Goal: Transaction & Acquisition: Purchase product/service

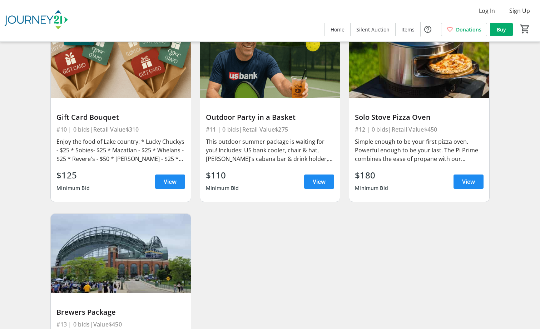
scroll to position [776, 0]
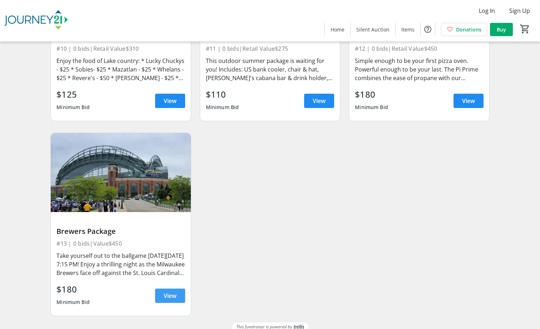
click at [174, 291] on span "View" at bounding box center [170, 295] width 13 height 9
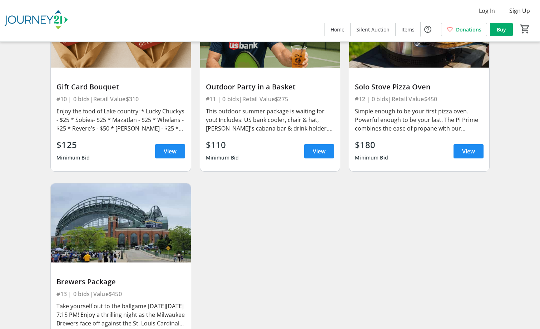
scroll to position [668, 0]
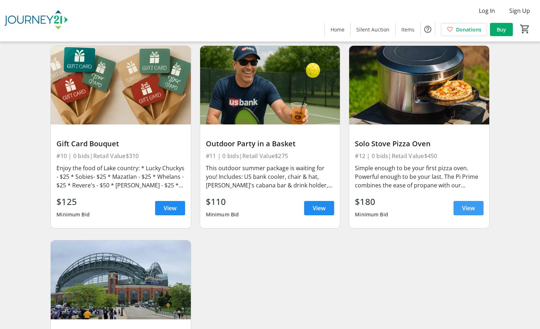
click at [454, 205] on span at bounding box center [468, 207] width 30 height 17
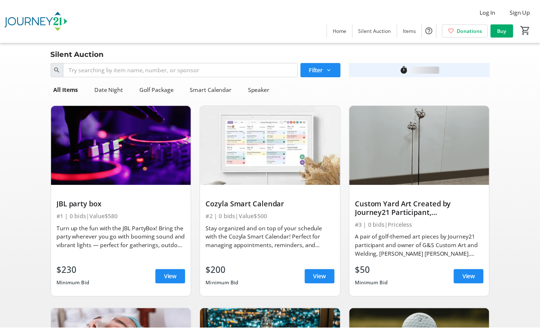
scroll to position [668, 0]
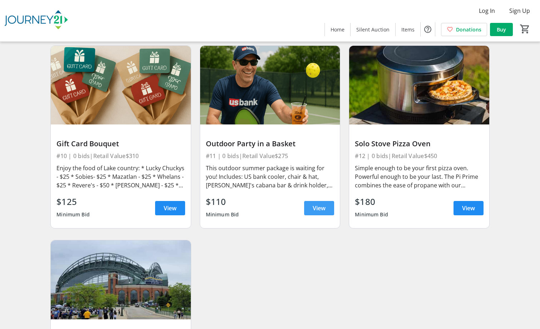
click at [311, 199] on span at bounding box center [319, 207] width 30 height 17
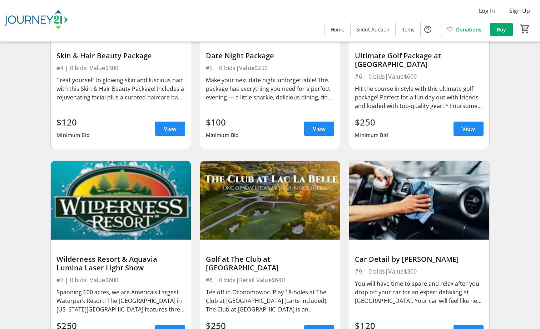
scroll to position [347, 0]
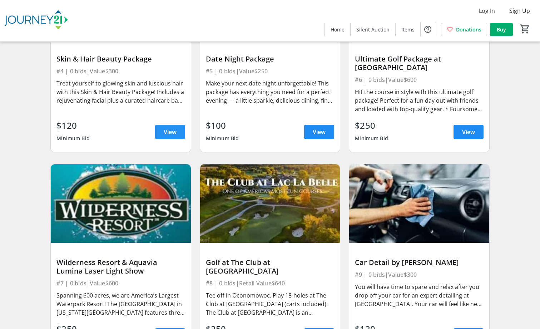
click at [161, 123] on span at bounding box center [170, 131] width 30 height 17
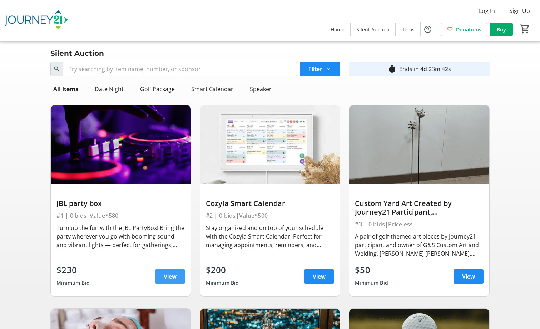
click at [162, 273] on span at bounding box center [170, 275] width 30 height 17
click at [462, 275] on span "View" at bounding box center [468, 276] width 13 height 9
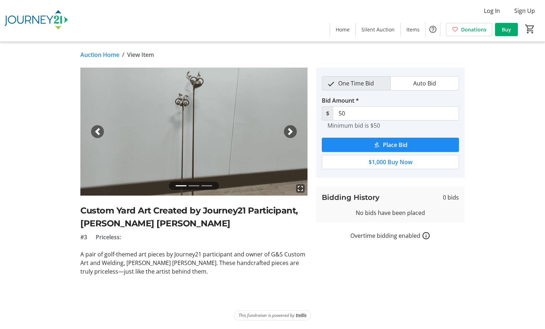
click at [293, 131] on span "button" at bounding box center [290, 131] width 7 height 7
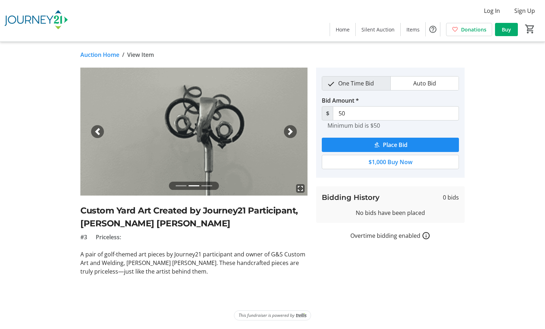
click at [293, 131] on span "button" at bounding box center [290, 131] width 7 height 7
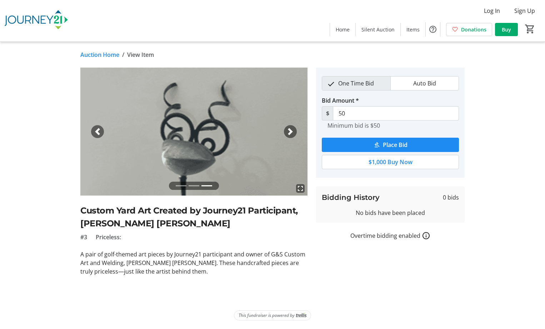
click at [293, 131] on span "button" at bounding box center [290, 131] width 7 height 7
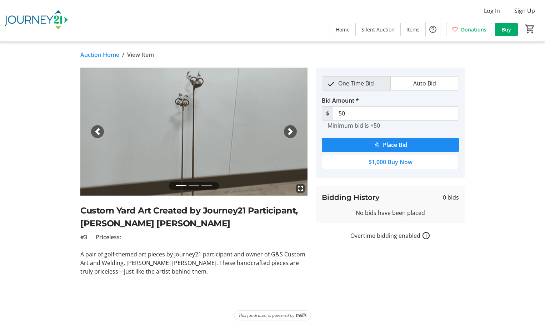
click at [293, 131] on span "button" at bounding box center [290, 131] width 7 height 7
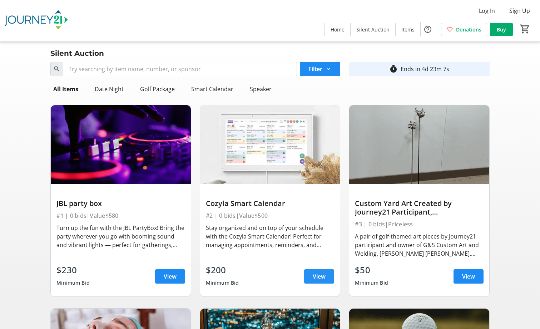
click at [320, 274] on span "View" at bounding box center [318, 276] width 13 height 9
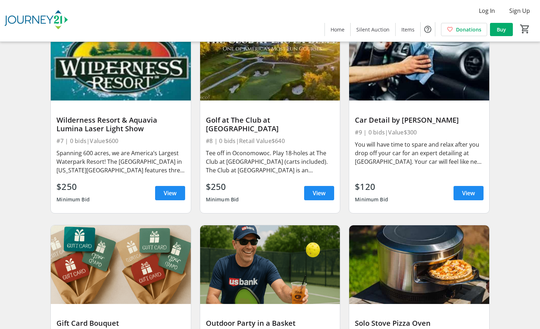
scroll to position [571, 0]
